Goal: Entertainment & Leisure: Consume media (video, audio)

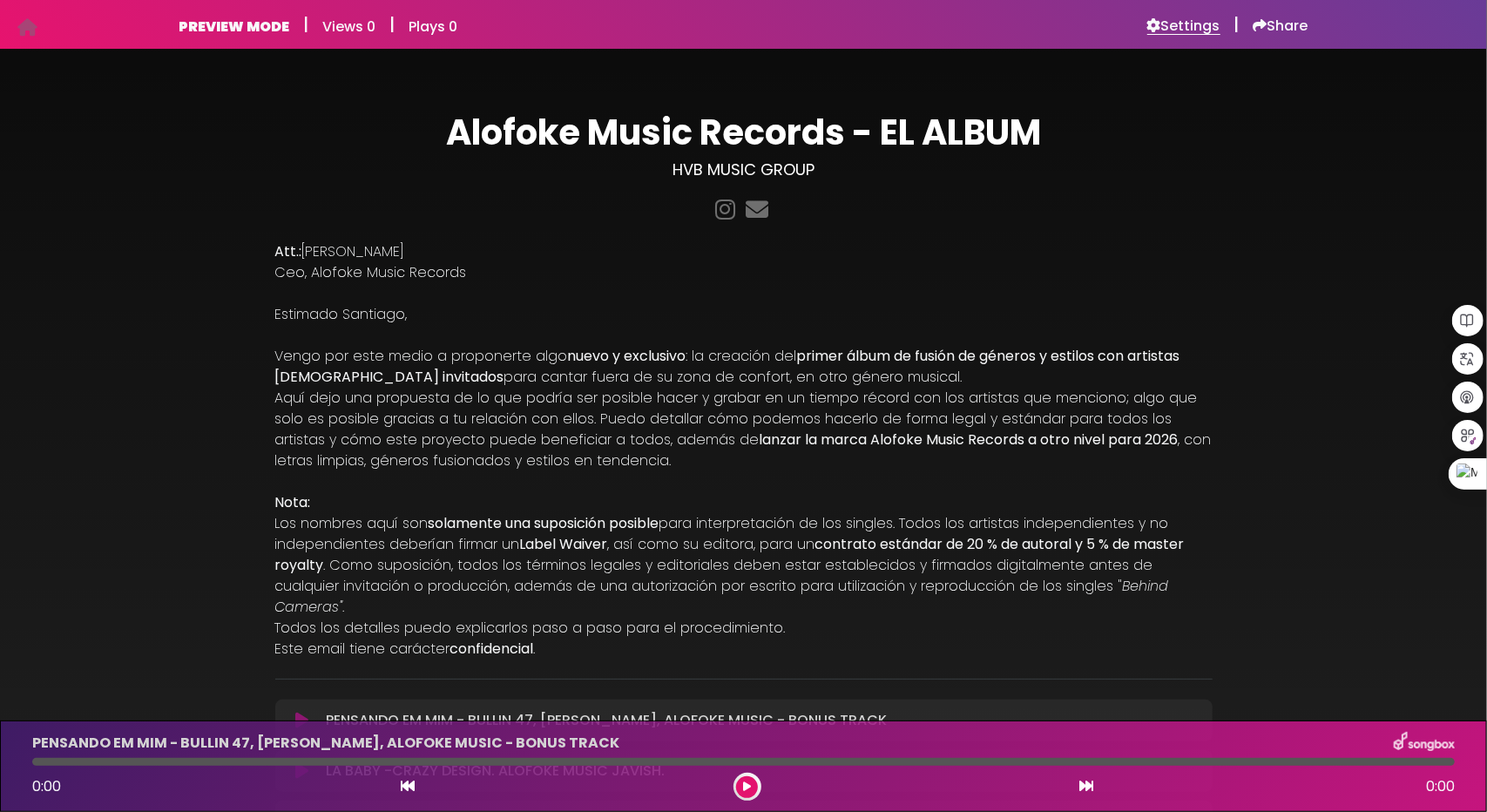
click at [1169, 28] on h6 "Settings" at bounding box center [1184, 27] width 73 height 18
click at [1199, 26] on h6 "Settings" at bounding box center [1184, 27] width 73 height 18
click at [1163, 27] on h6 "Settings" at bounding box center [1184, 27] width 73 height 18
click at [1185, 30] on h6 "Settings" at bounding box center [1184, 27] width 73 height 18
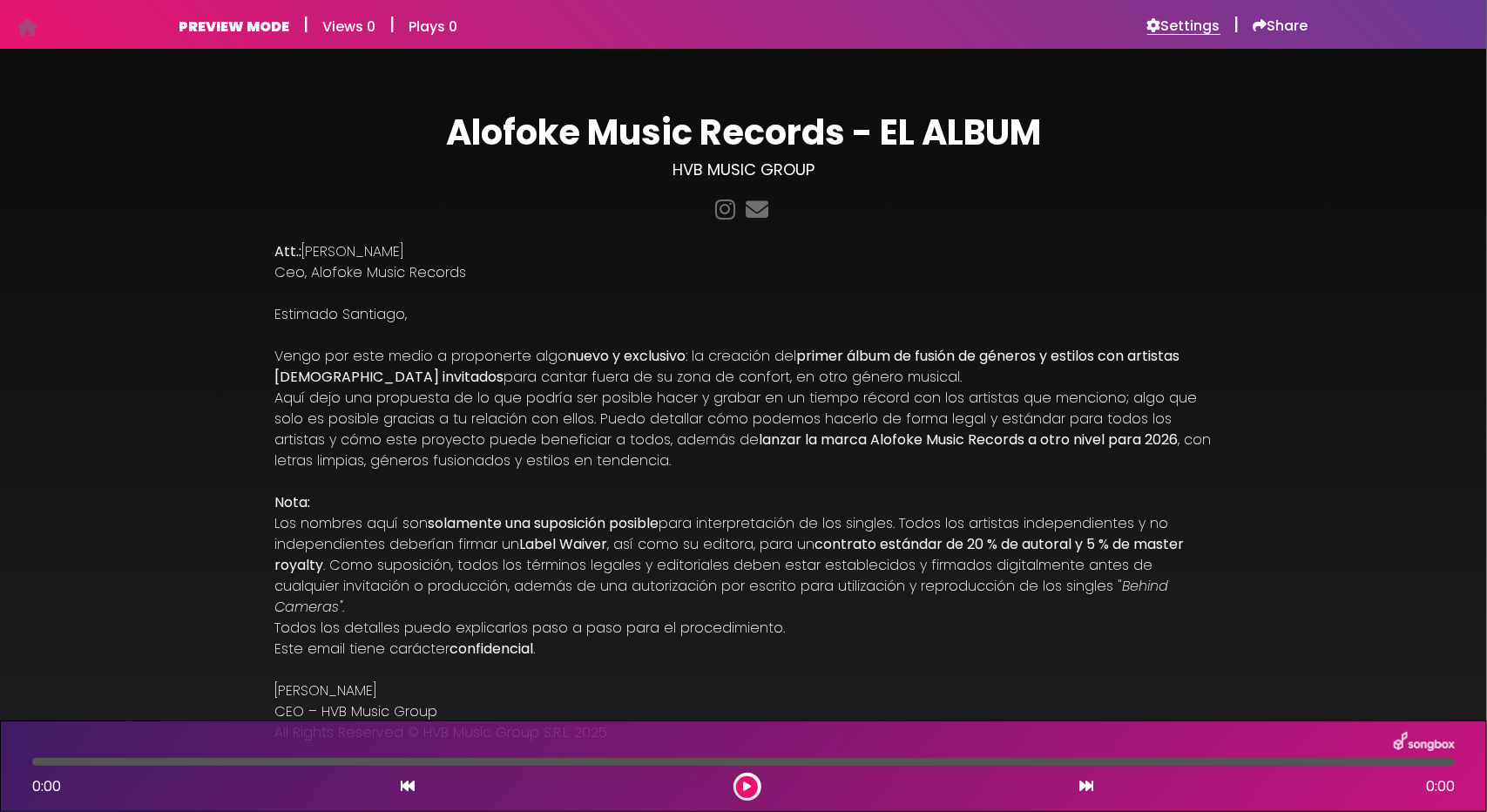
click at [1172, 33] on h6 "Settings" at bounding box center [1184, 27] width 73 height 18
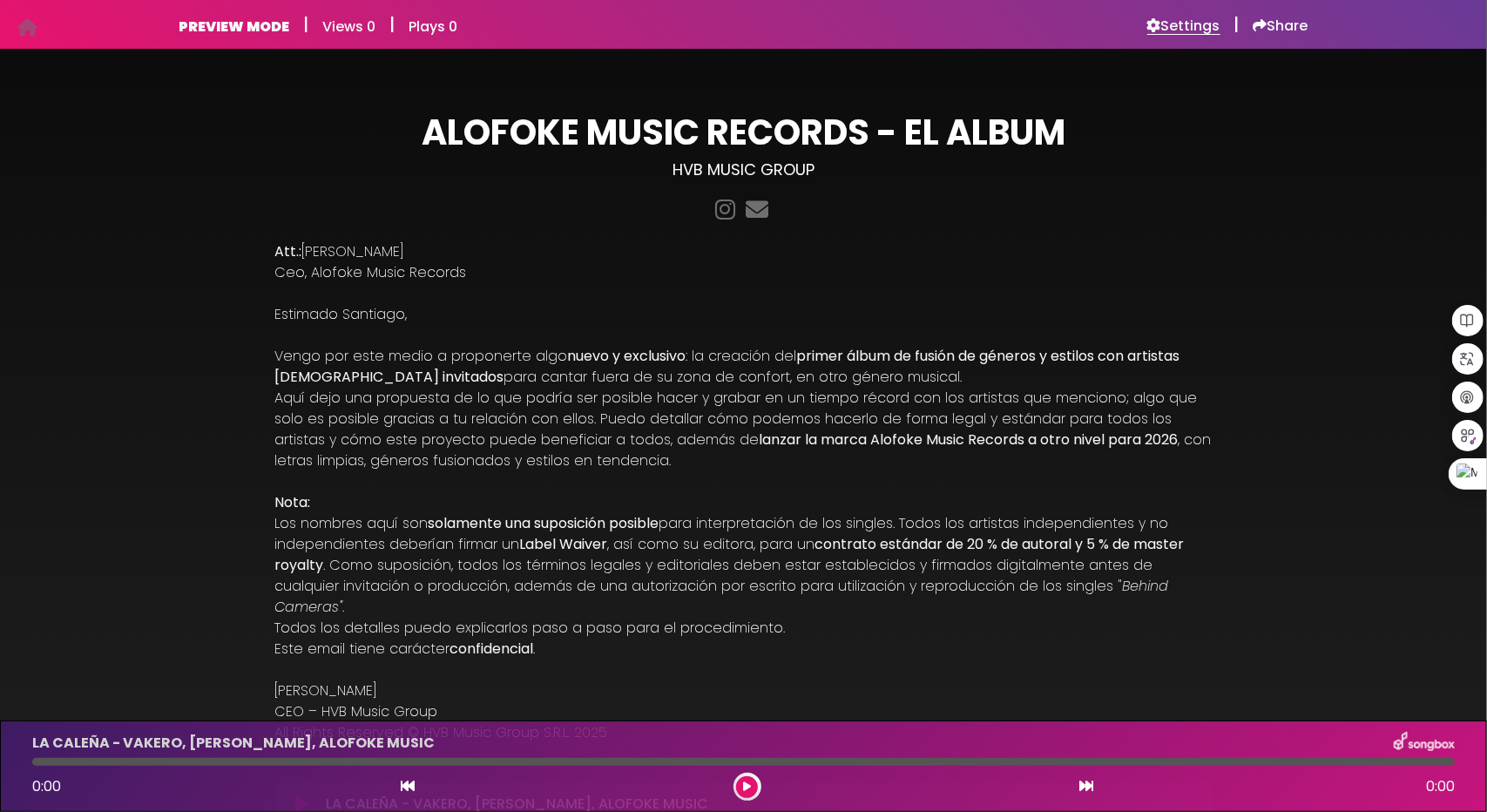
click at [1186, 34] on h6 "Settings" at bounding box center [1184, 27] width 73 height 18
click at [1172, 18] on h6 "Settings" at bounding box center [1184, 27] width 73 height 18
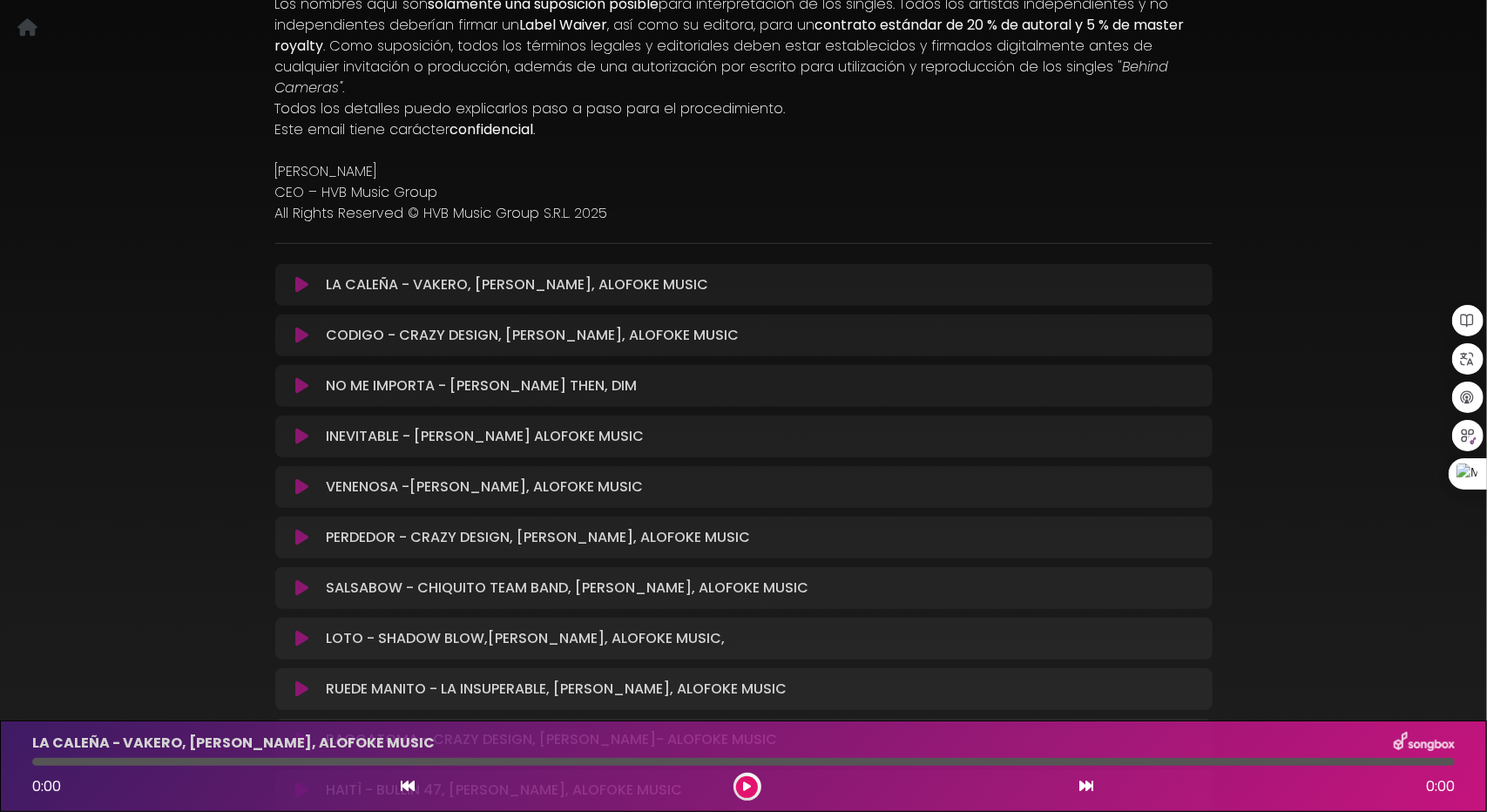
scroll to position [523, 0]
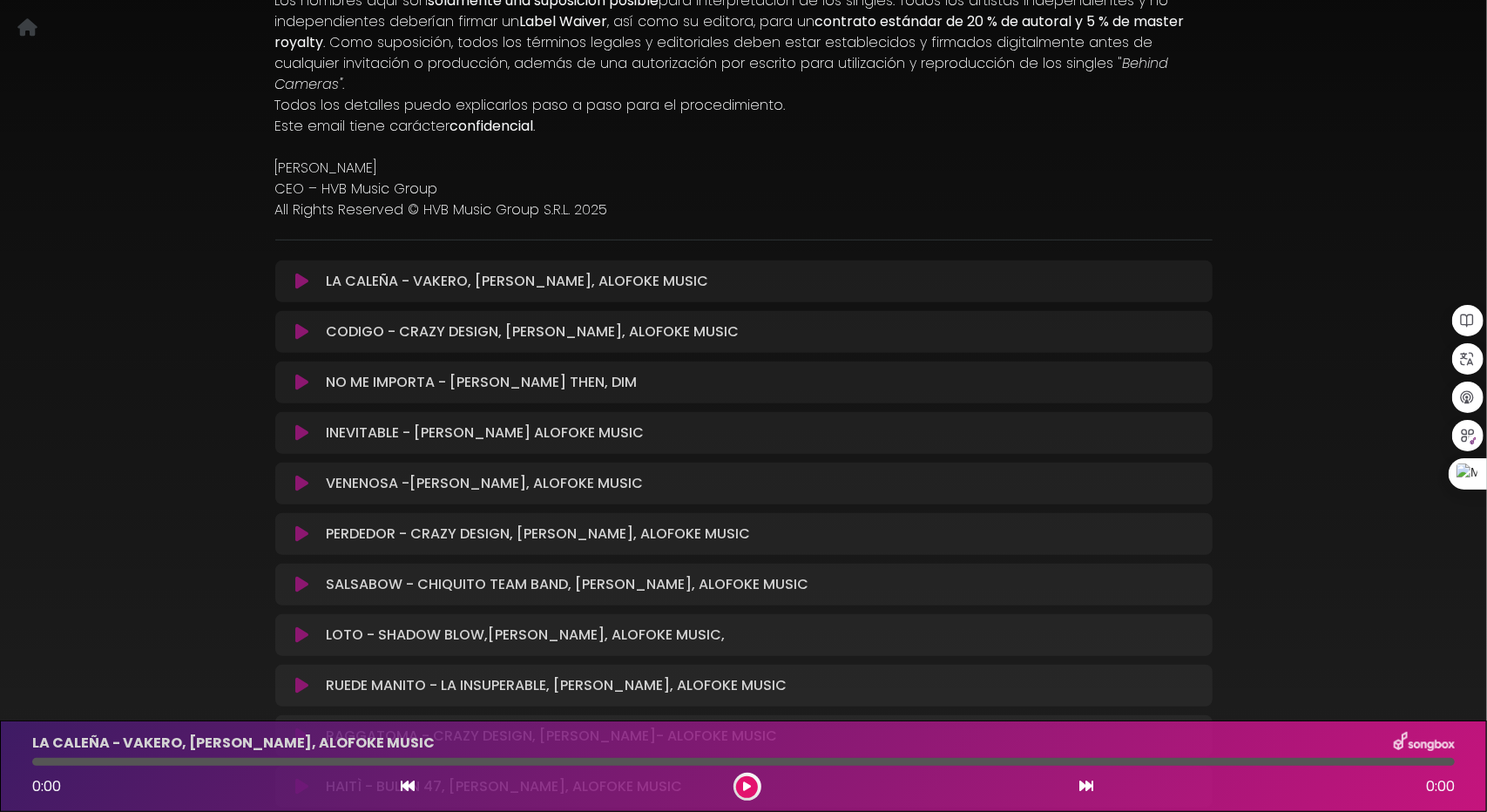
click at [300, 374] on icon at bounding box center [301, 382] width 13 height 18
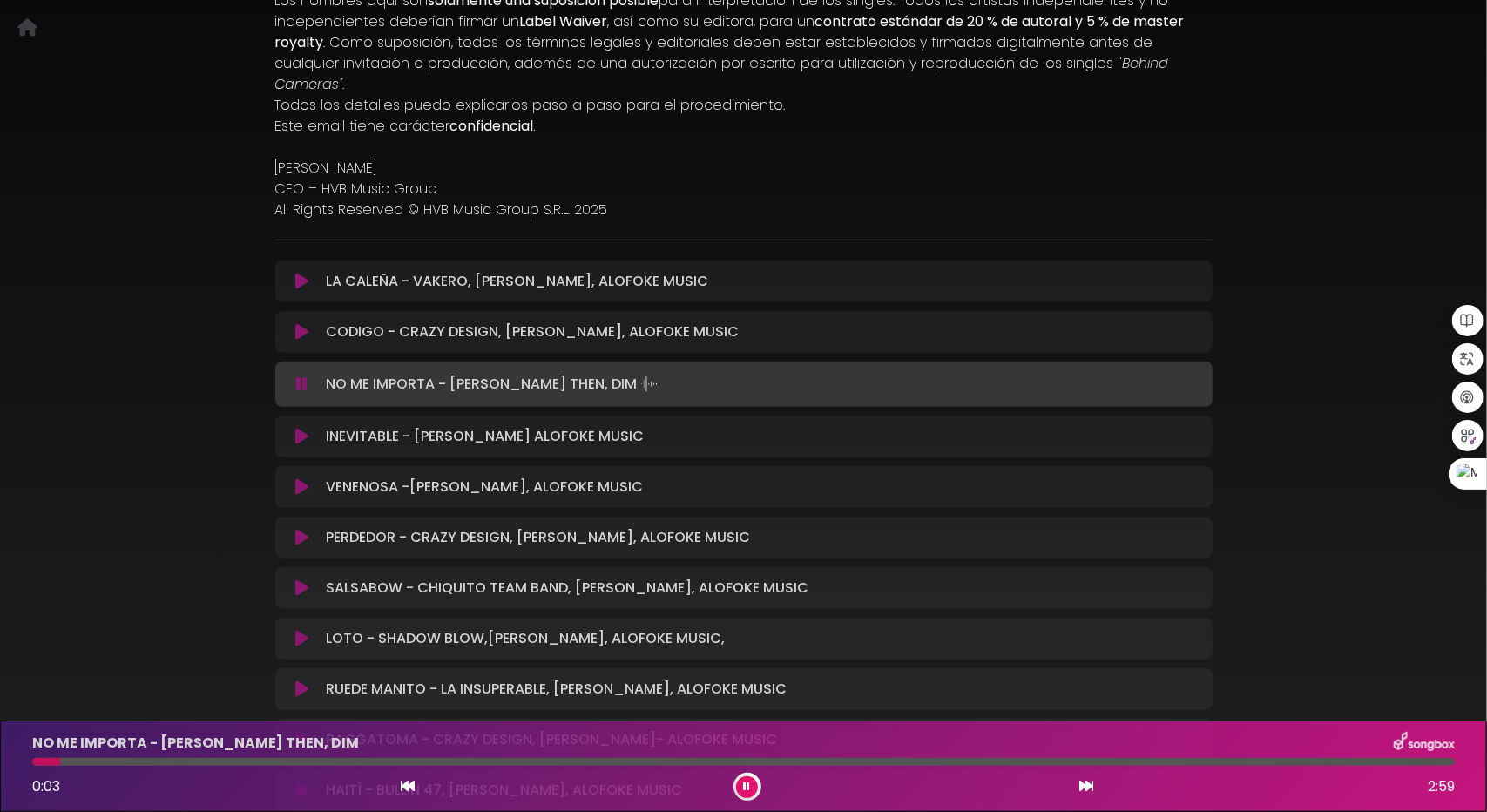
click at [182, 762] on div at bounding box center [743, 761] width 1422 height 8
click at [309, 760] on div at bounding box center [743, 761] width 1422 height 8
click at [752, 785] on button at bounding box center [747, 787] width 21 height 21
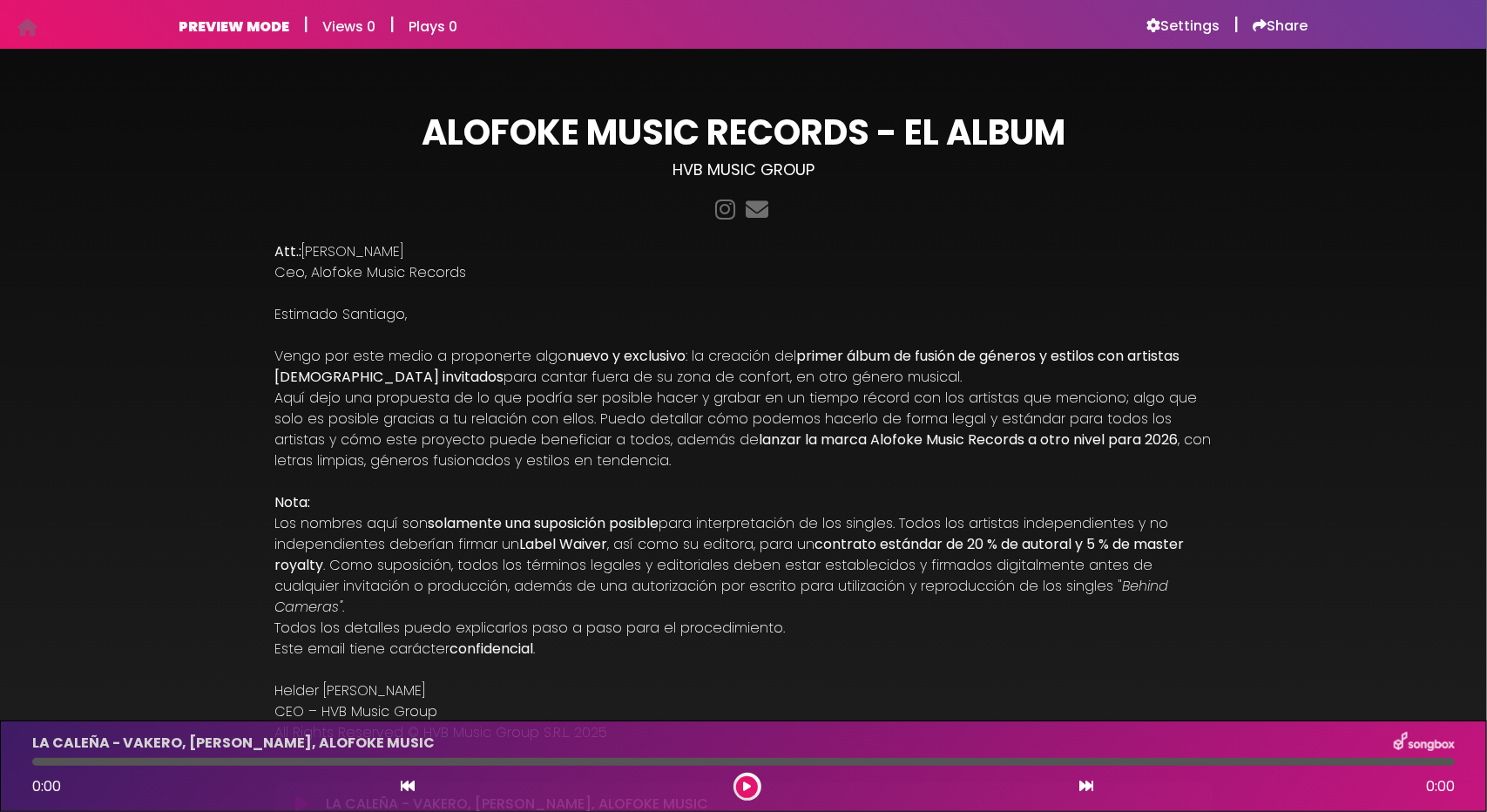
scroll to position [610, 0]
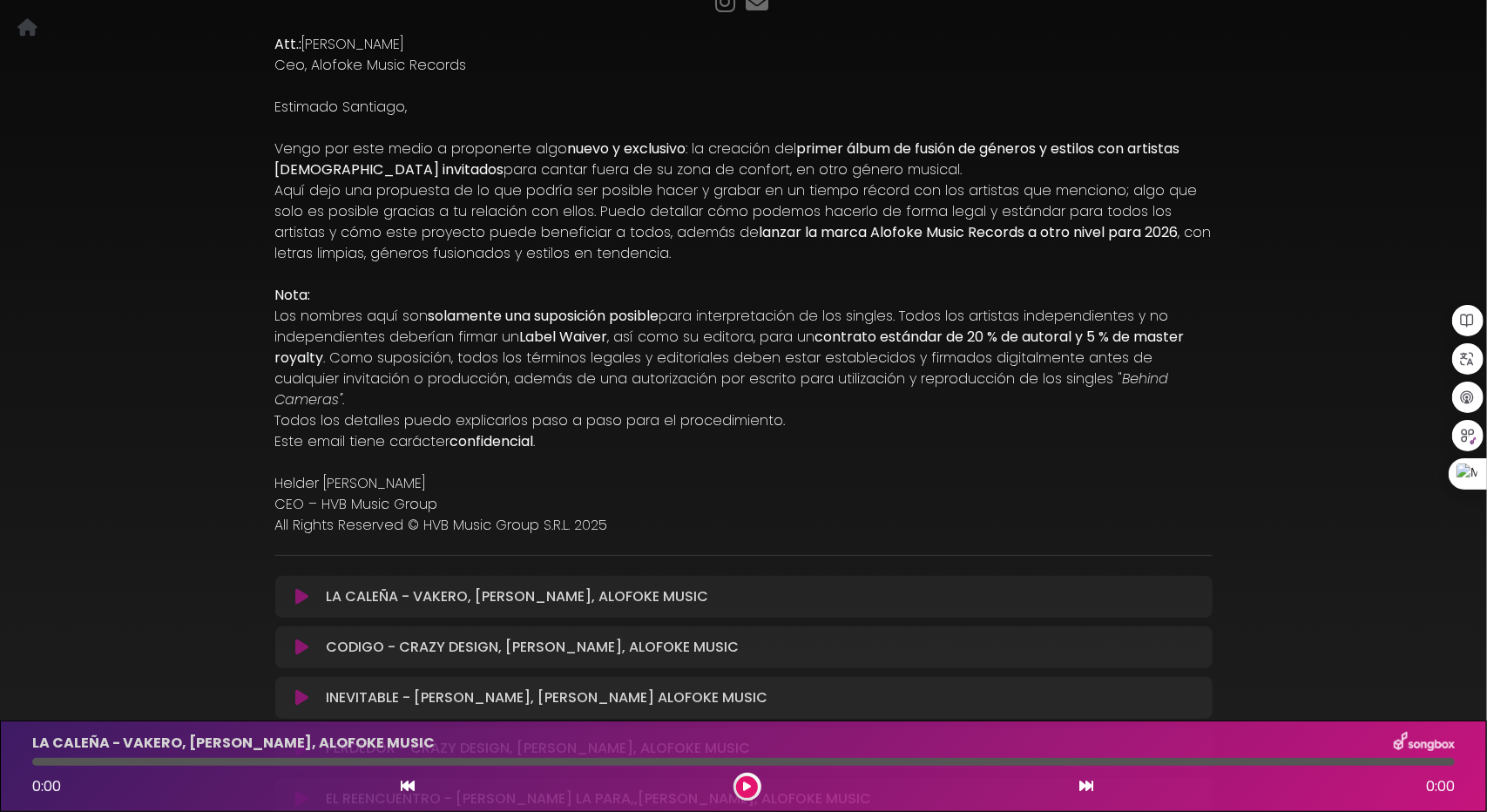
scroll to position [436, 0]
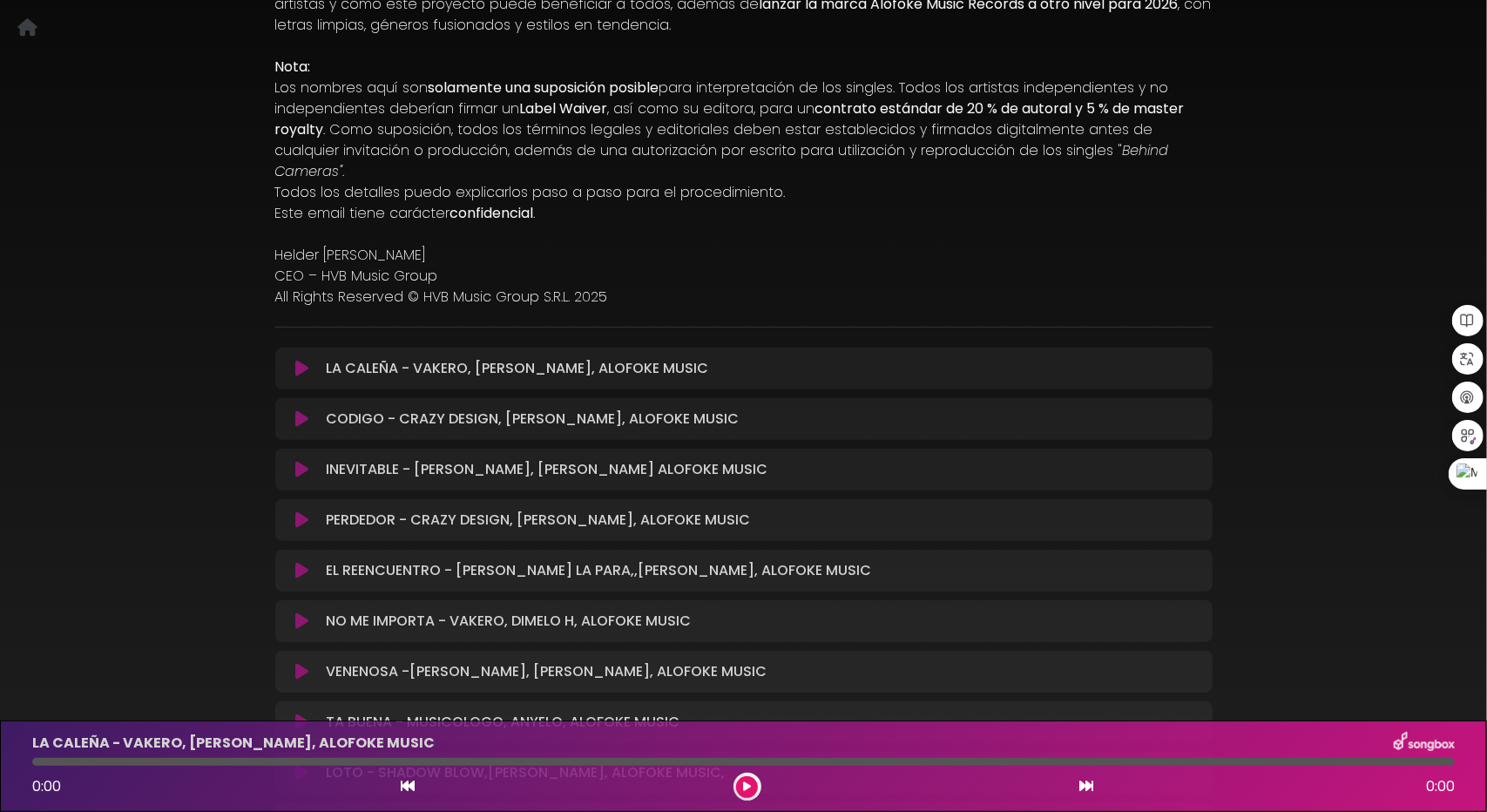
click at [301, 359] on icon at bounding box center [301, 368] width 13 height 18
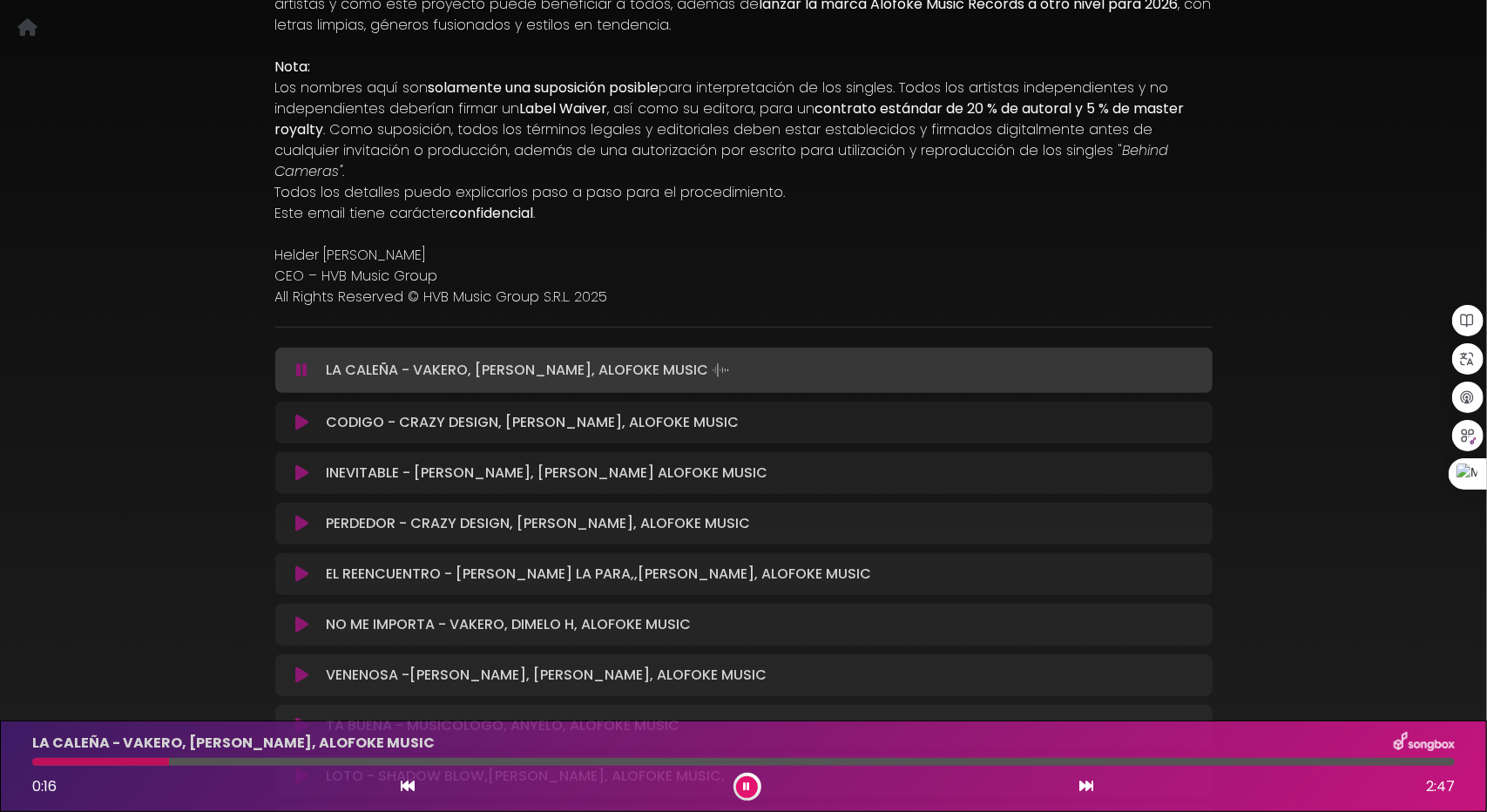
click at [300, 414] on icon at bounding box center [301, 422] width 13 height 18
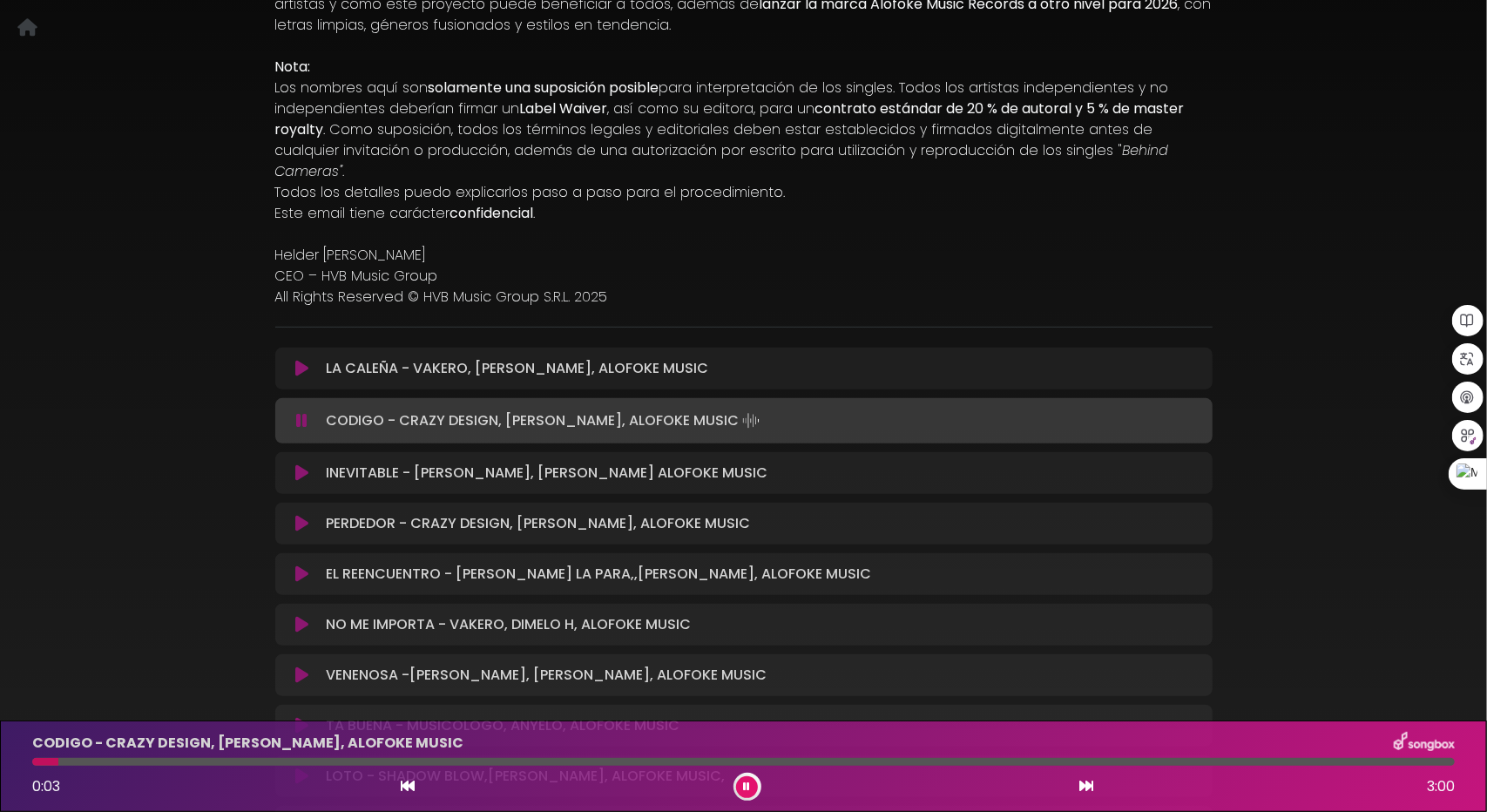
click at [147, 756] on div "CODIGO - CRAZY DESIGN, DAVID DLUNA, ALOFOKE MUSIC 0:03 3:00" at bounding box center [743, 766] width 1443 height 68
click at [155, 760] on div at bounding box center [743, 761] width 1422 height 8
click at [301, 464] on icon at bounding box center [301, 473] width 13 height 18
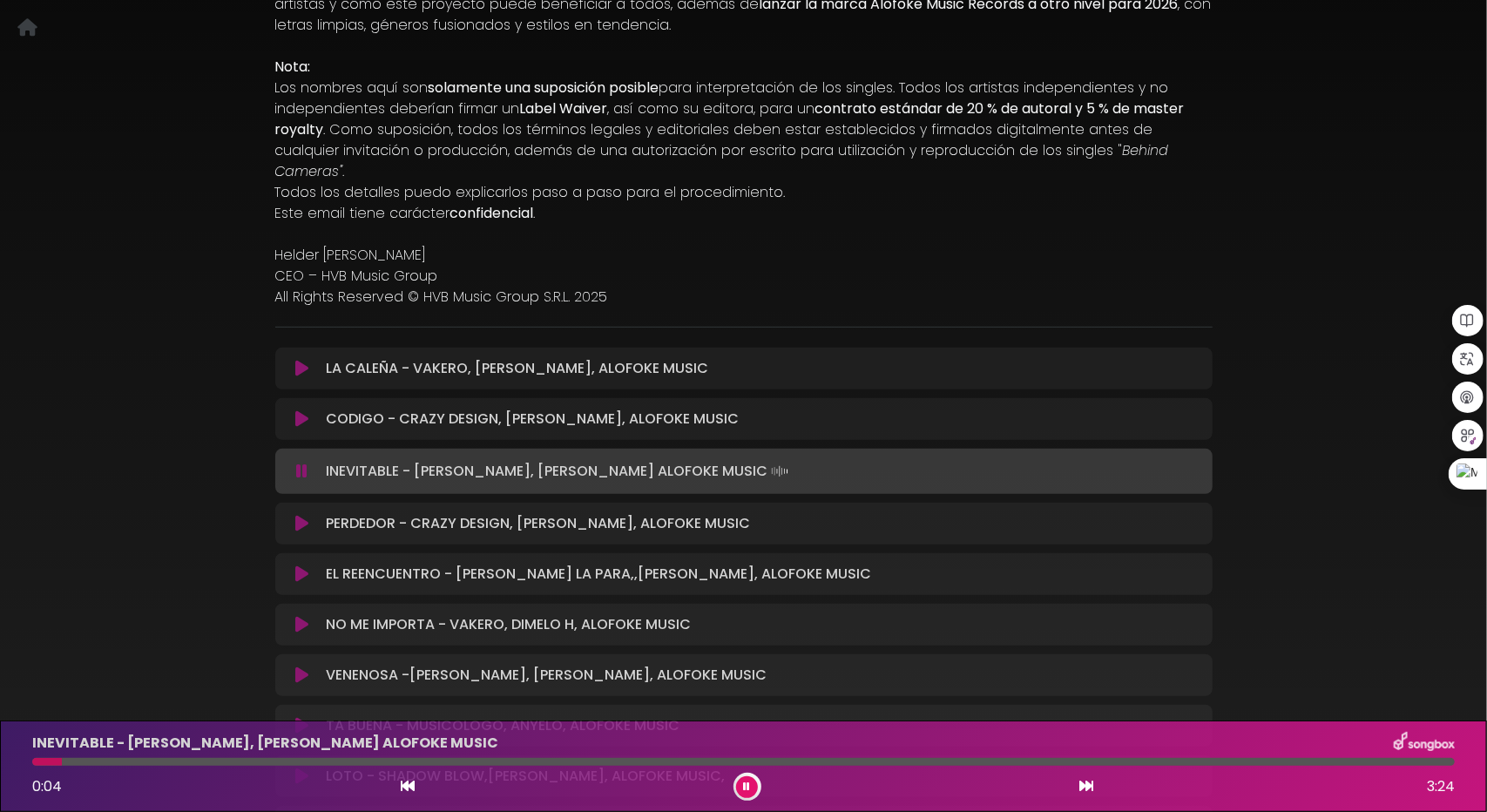
click at [299, 515] on icon at bounding box center [301, 524] width 13 height 18
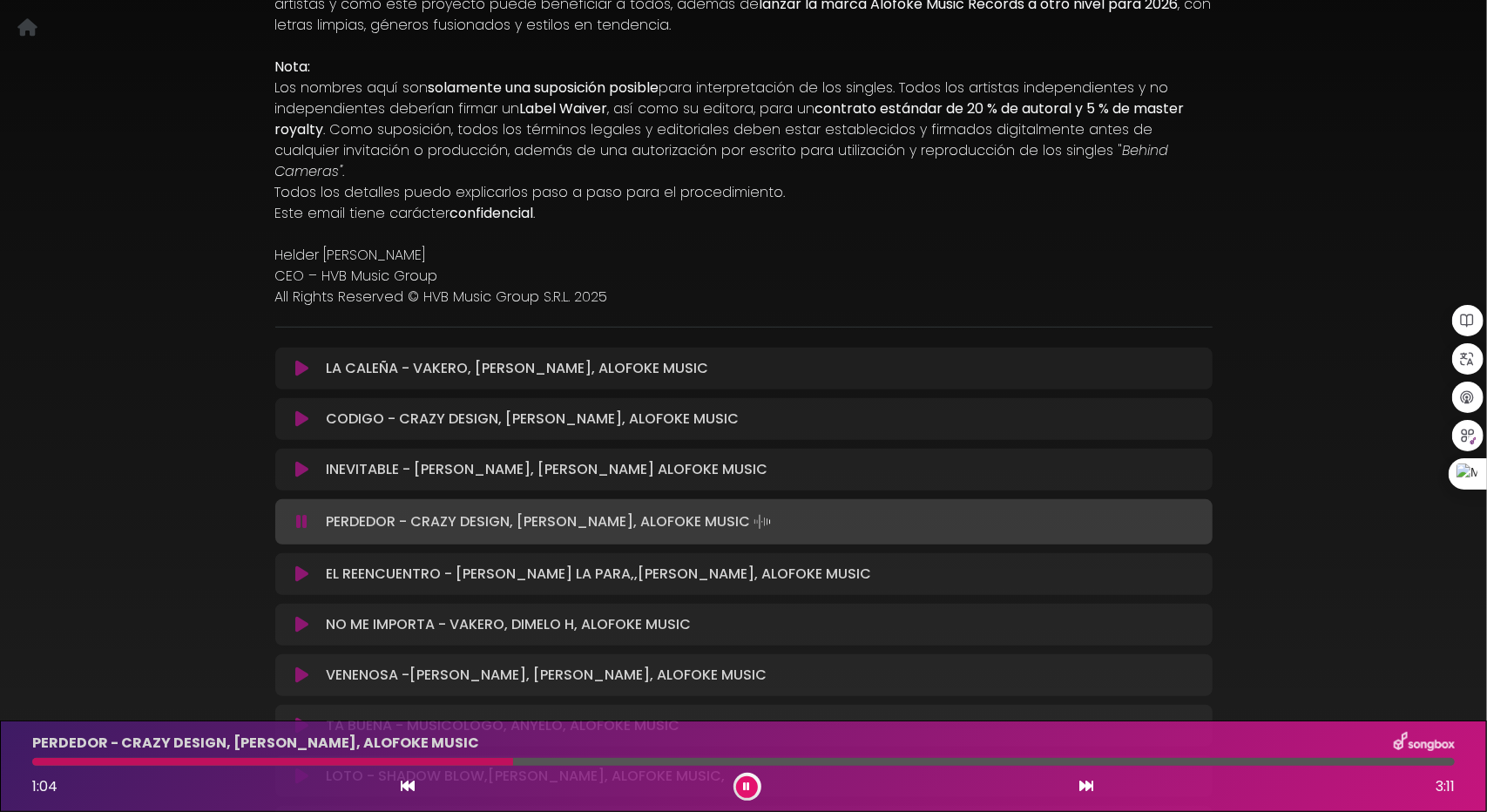
click at [299, 359] on icon at bounding box center [301, 368] width 13 height 18
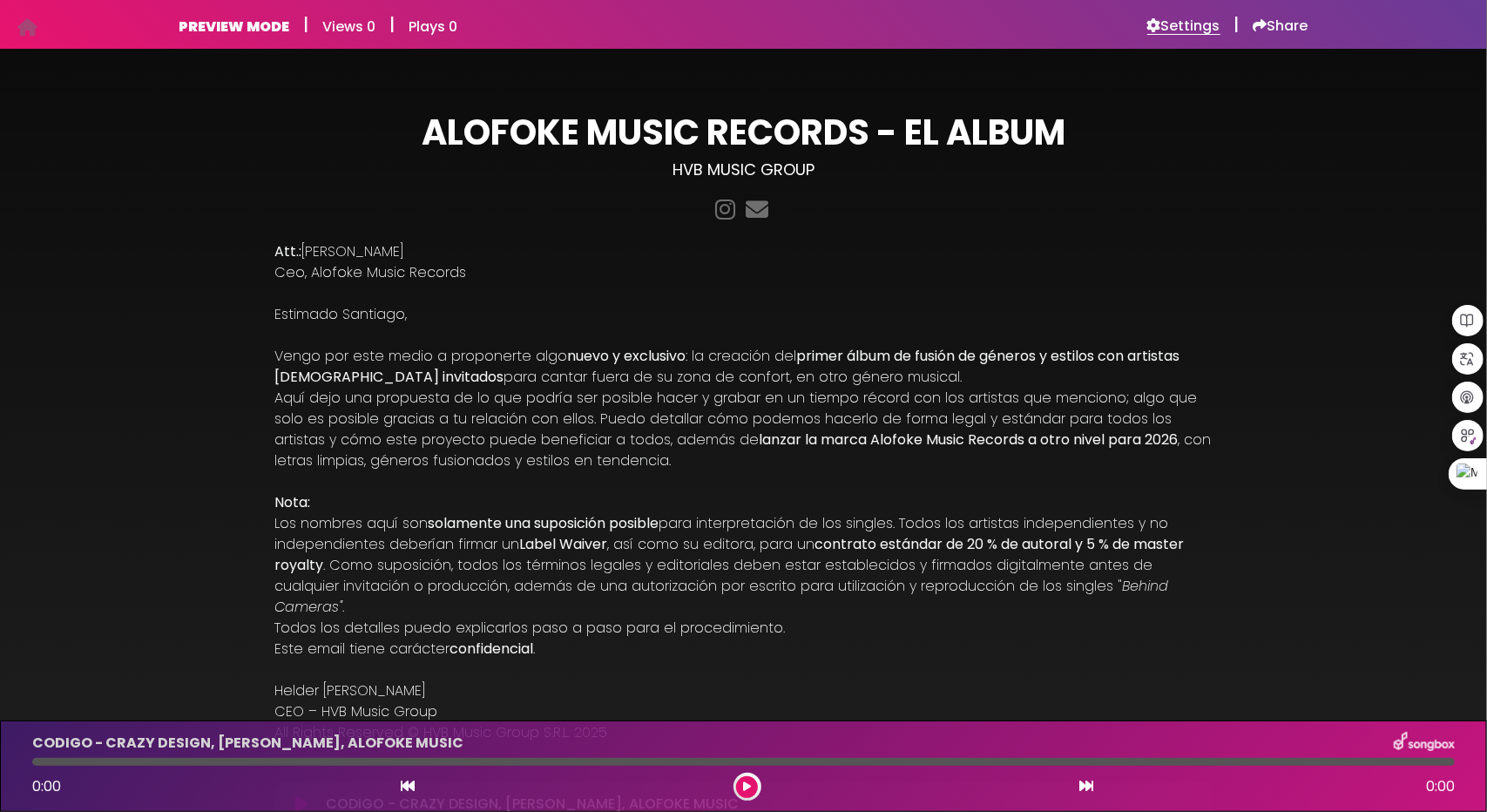
click at [1187, 18] on h6 "Settings" at bounding box center [1184, 27] width 73 height 18
click at [1159, 18] on h6 "Settings" at bounding box center [1184, 27] width 73 height 18
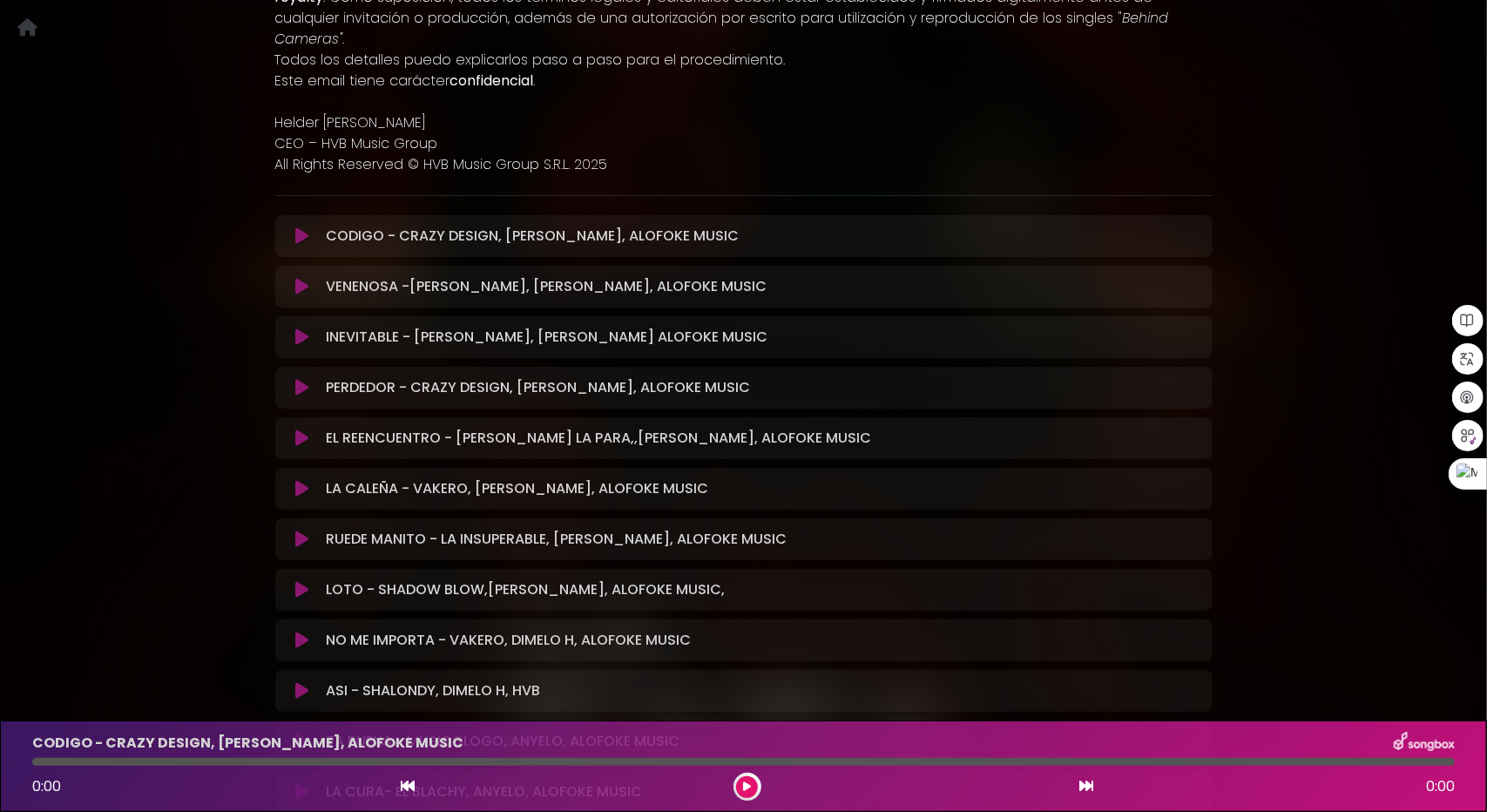
scroll to position [647, 0]
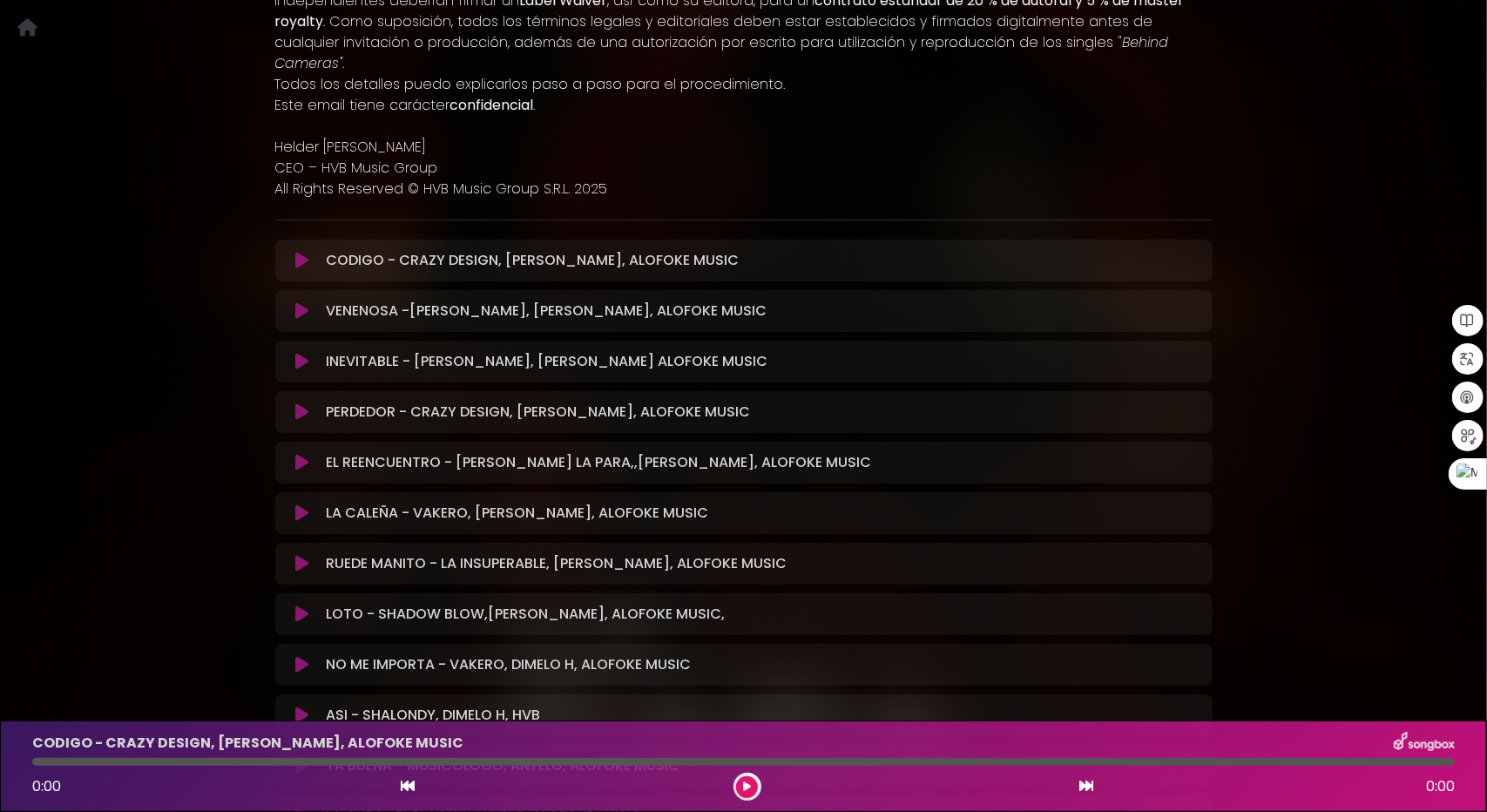
click at [294, 252] on button at bounding box center [302, 261] width 34 height 18
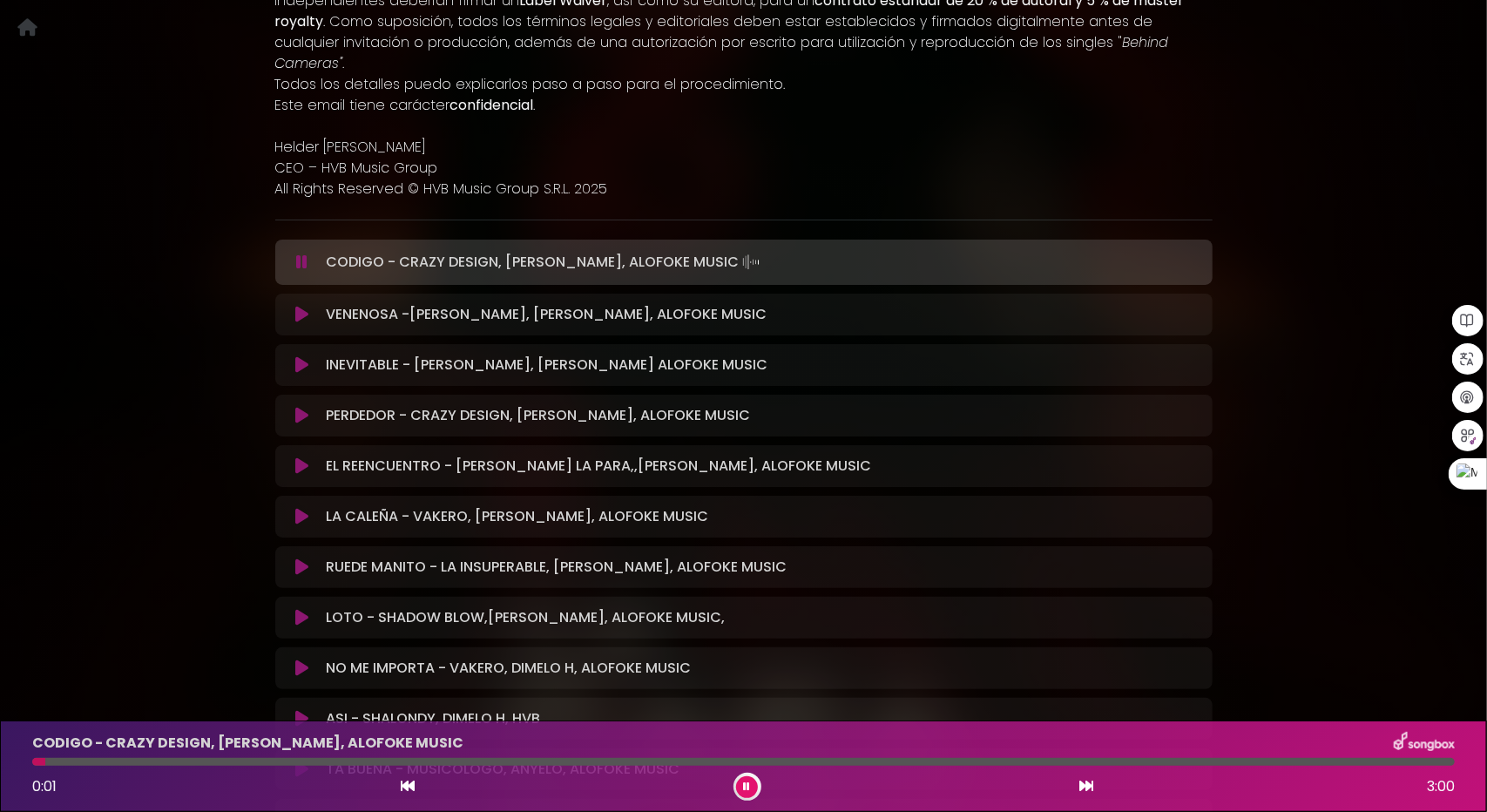
click at [298, 306] on icon at bounding box center [301, 315] width 13 height 18
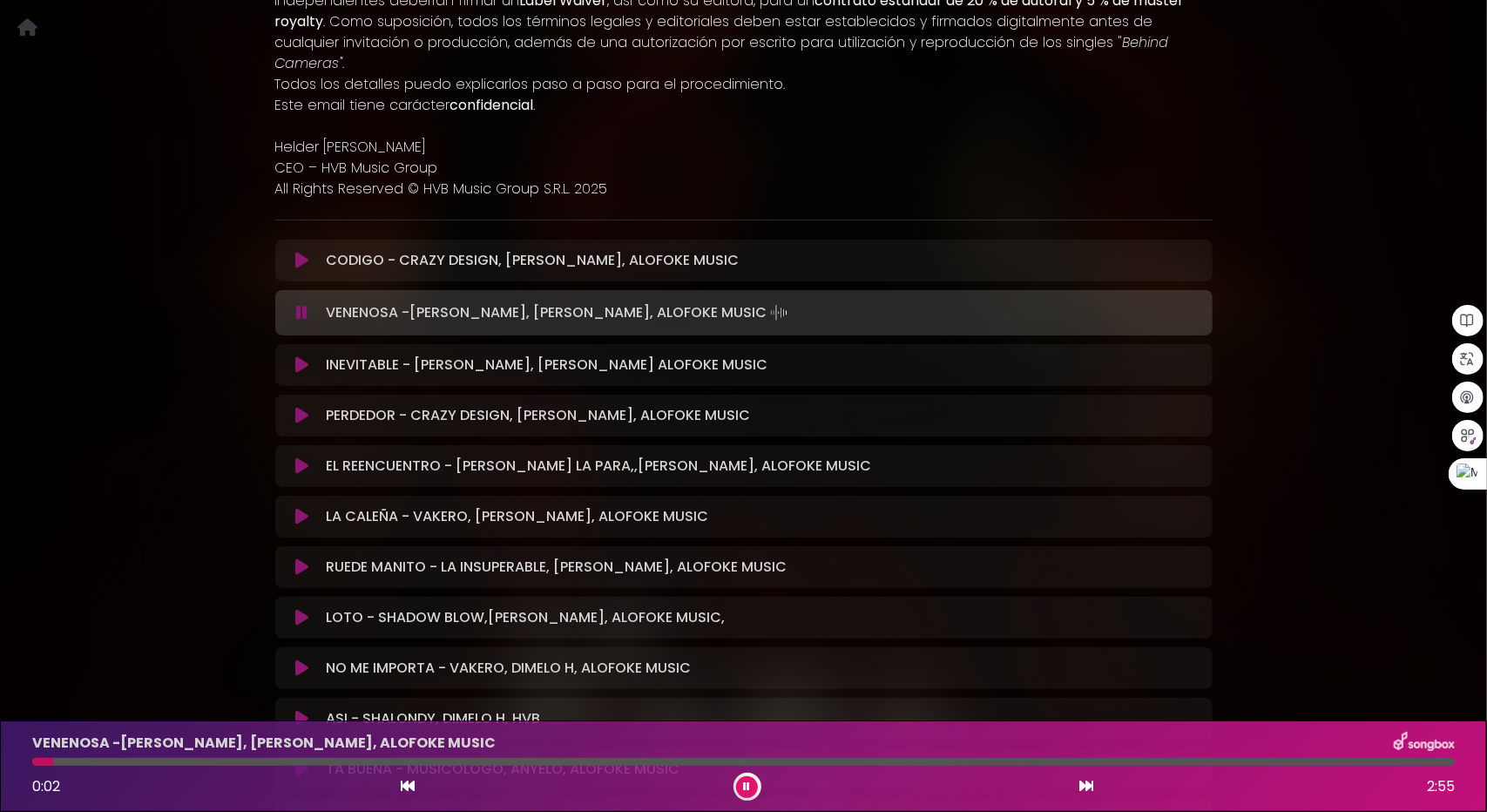
click at [297, 357] on icon at bounding box center [301, 366] width 13 height 18
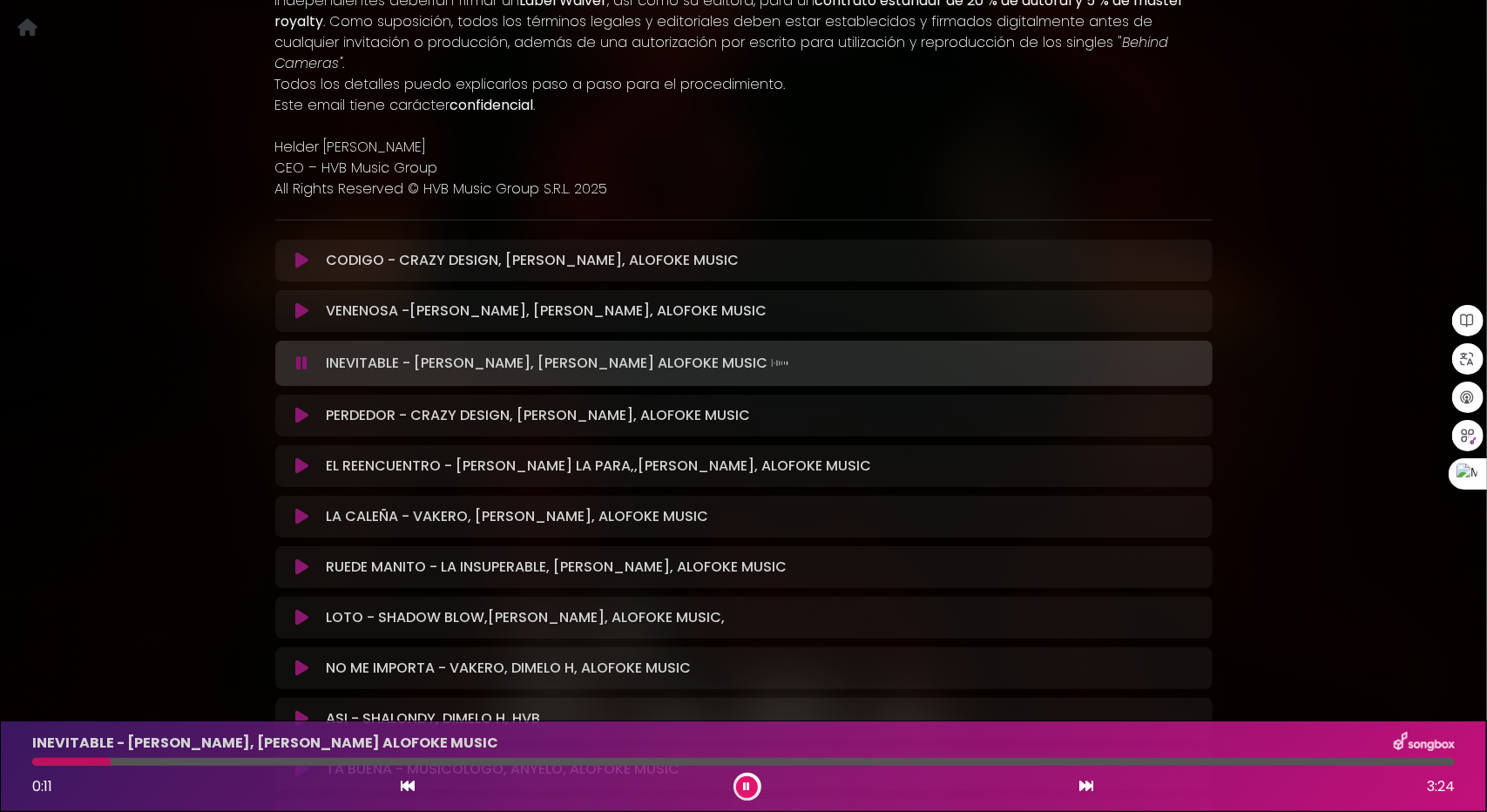
click at [295, 302] on icon at bounding box center [301, 311] width 13 height 18
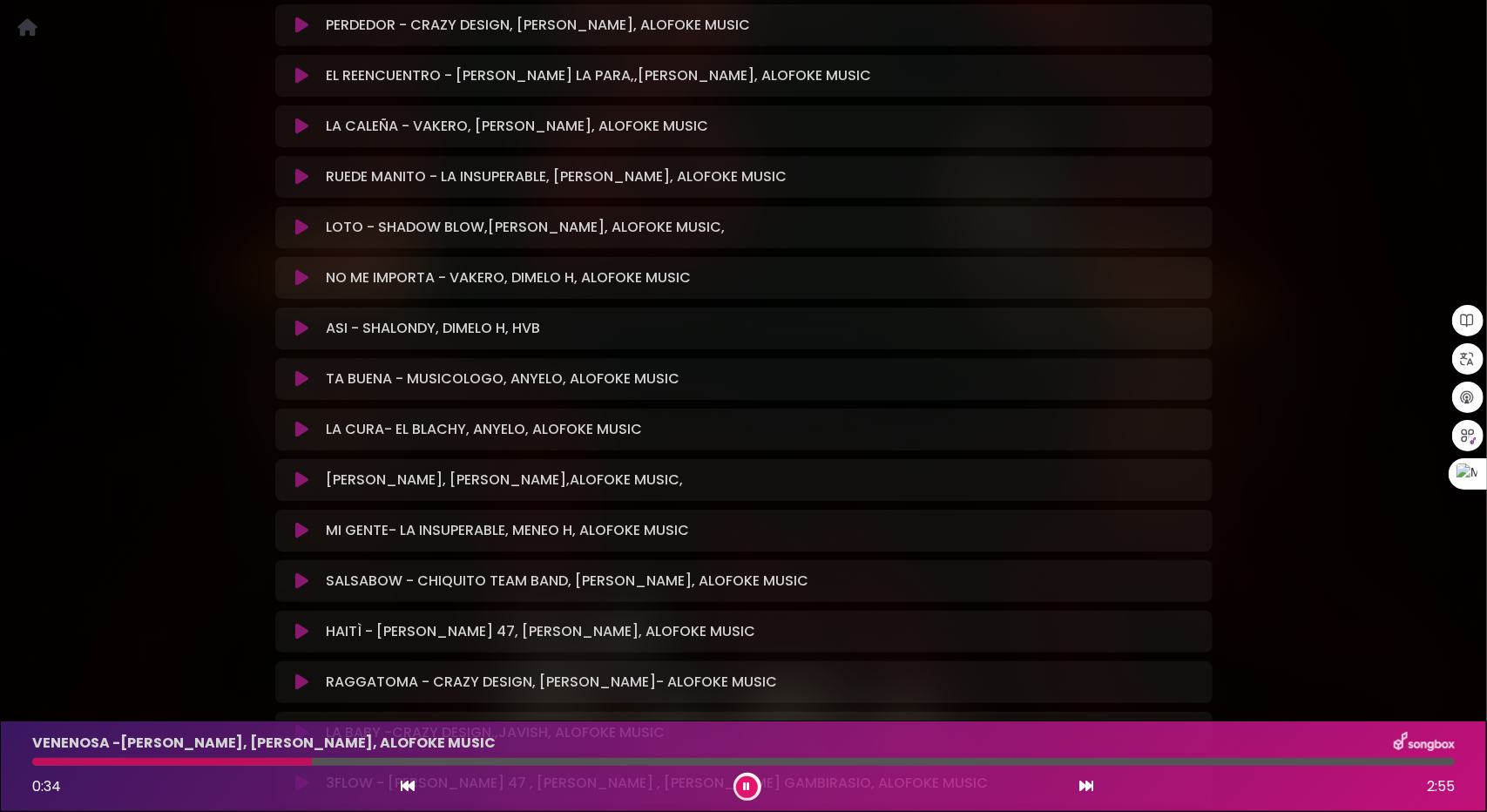
scroll to position [1045, 0]
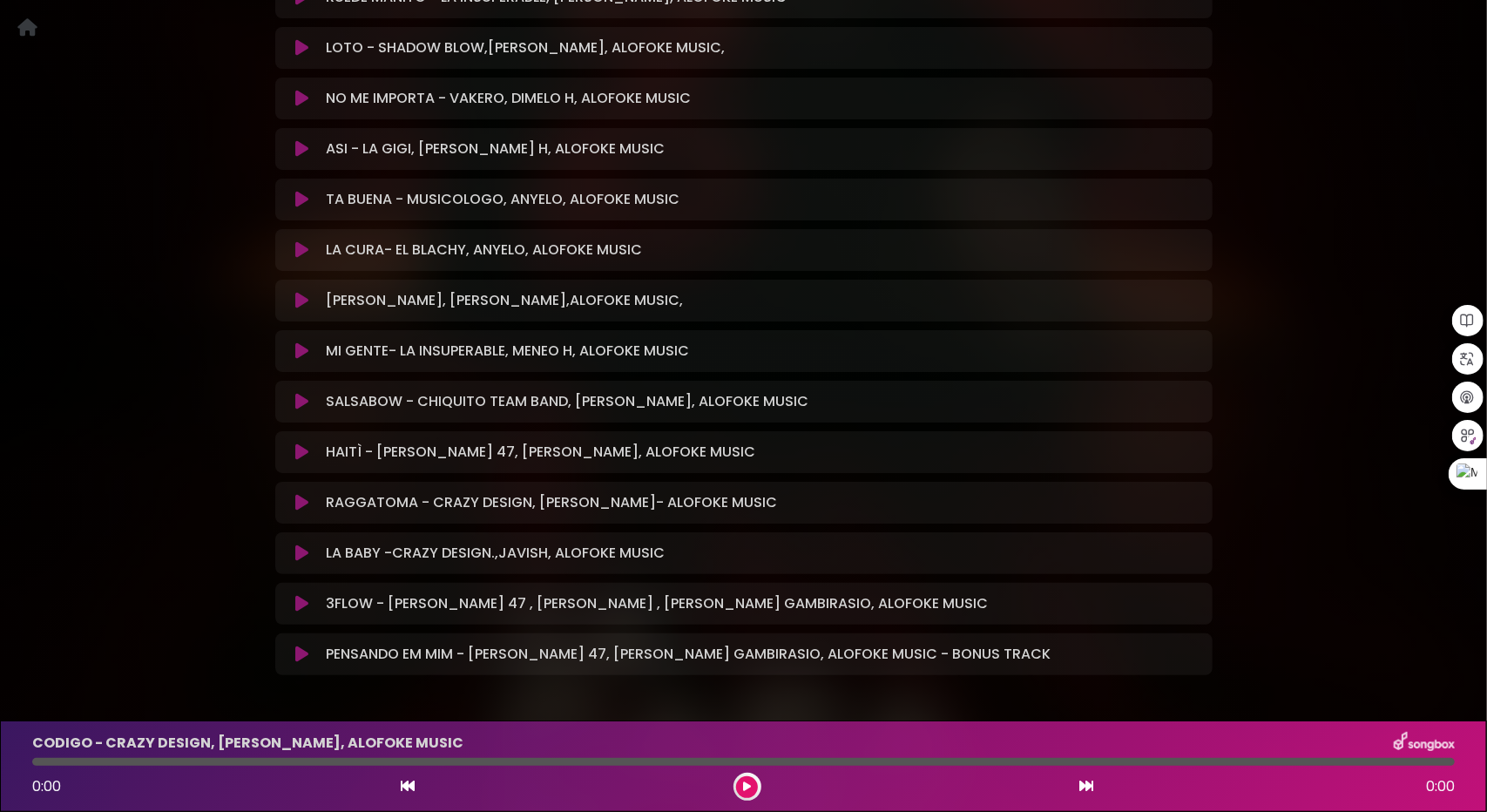
scroll to position [1256, 0]
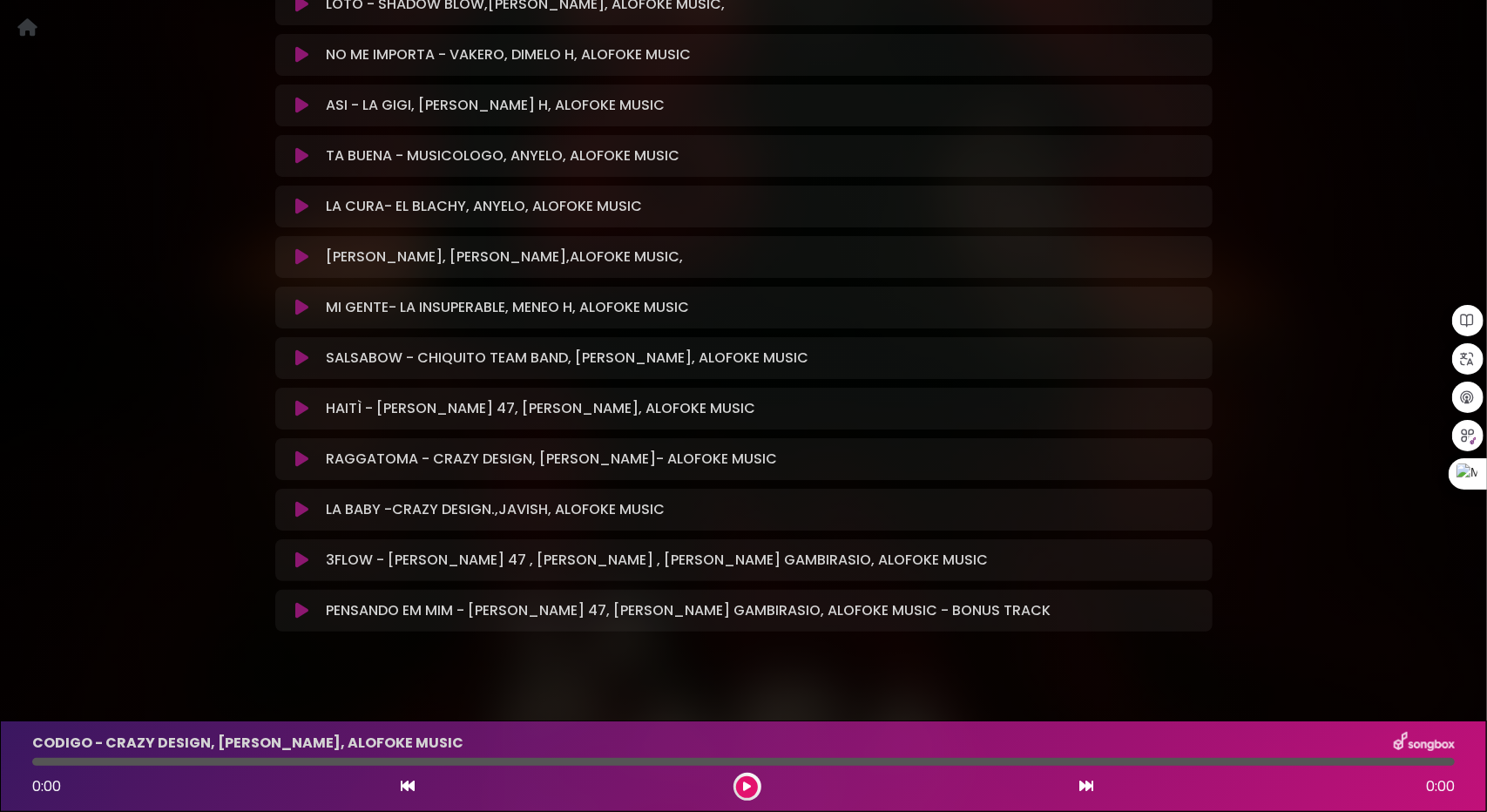
click at [301, 400] on icon at bounding box center [301, 409] width 13 height 18
